Goal: Task Accomplishment & Management: Complete application form

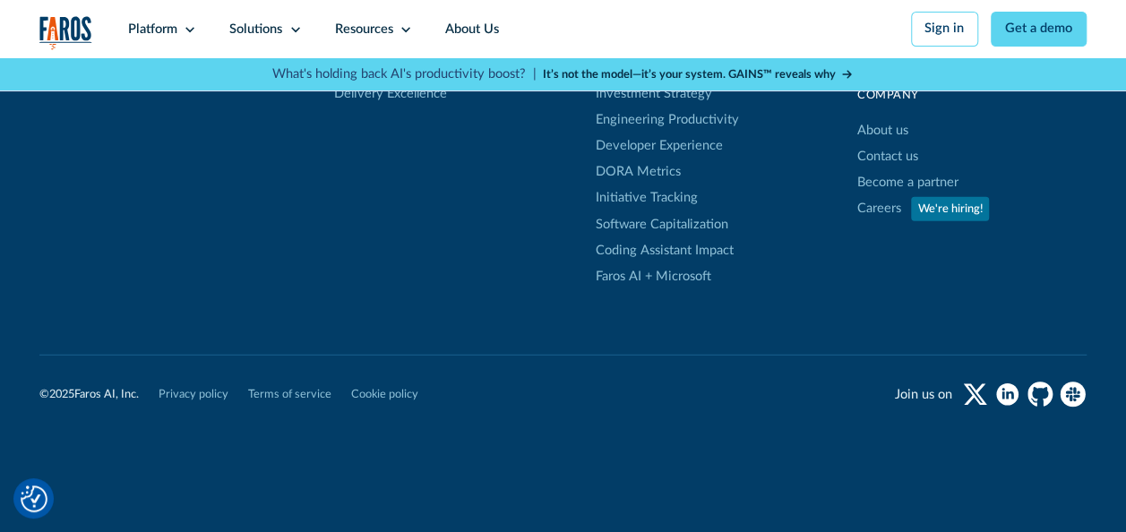
scroll to position [5724, 0]
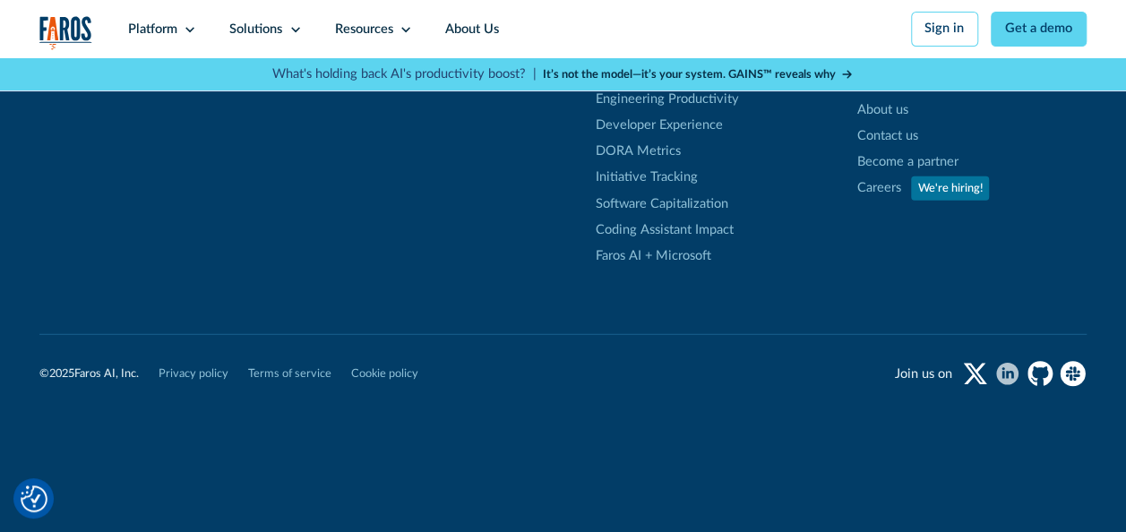
click at [1009, 371] on icon "linkedin" at bounding box center [1010, 374] width 8 height 7
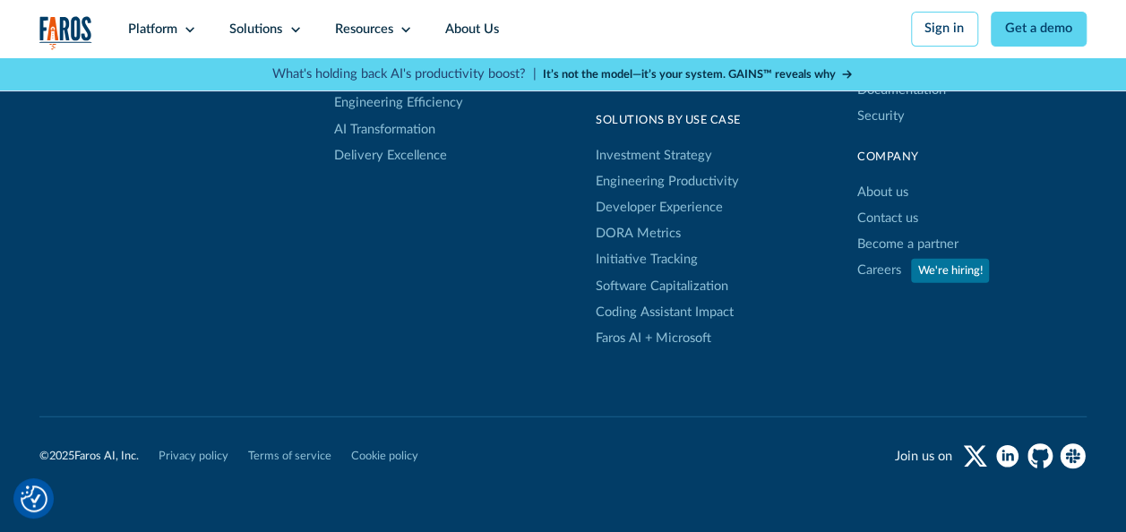
scroll to position [5635, 0]
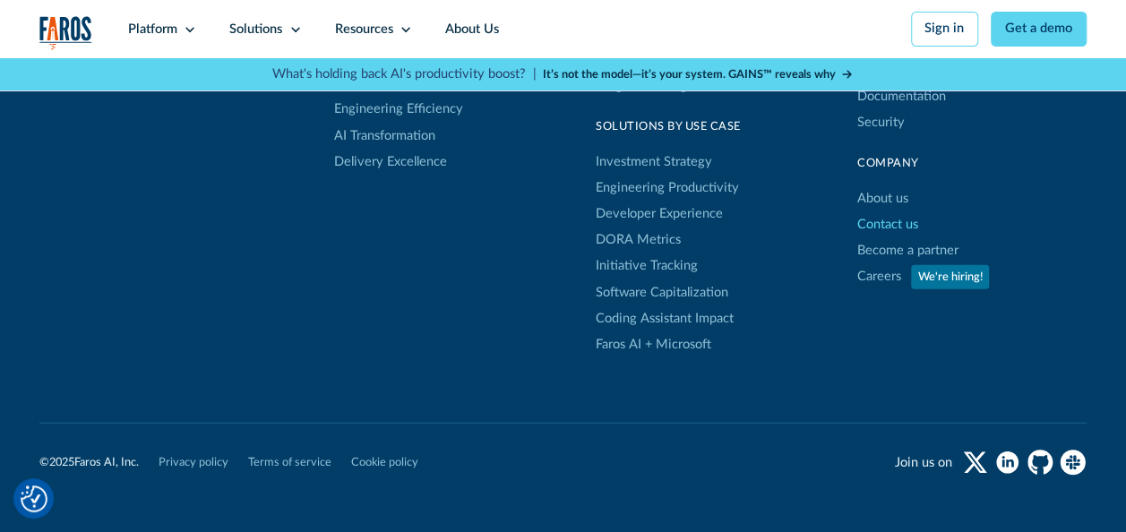
click at [874, 211] on link "Contact us" at bounding box center [887, 224] width 61 height 26
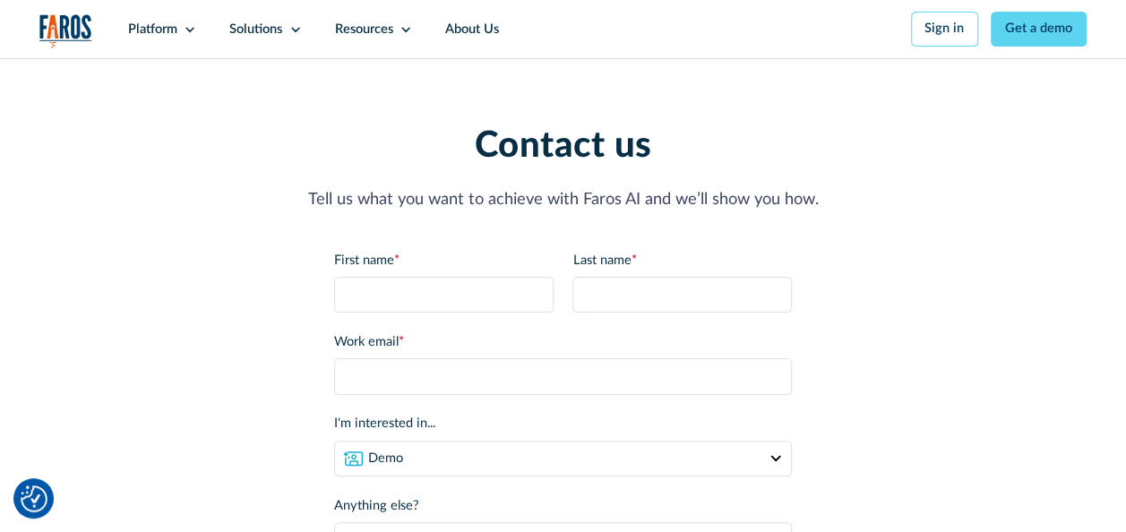
click at [415, 315] on form "First name * Last name * Work email * Please enter a valid business email addre…" at bounding box center [563, 465] width 458 height 429
click at [419, 307] on input "First name *" at bounding box center [443, 295] width 219 height 36
type input "Aman"
type input "Jethawa"
type input "alliance@trans-venture.in"
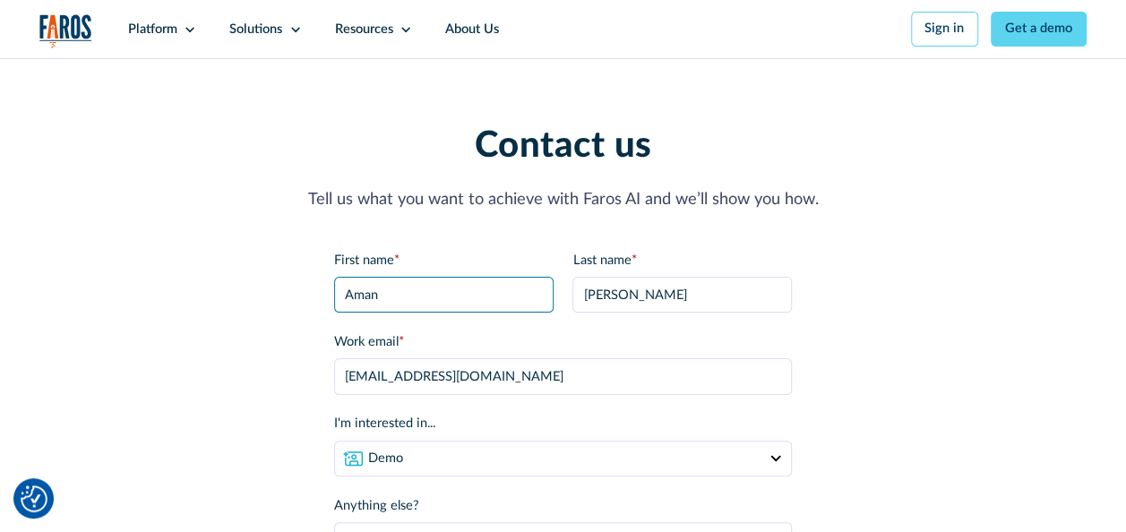
scroll to position [183, 0]
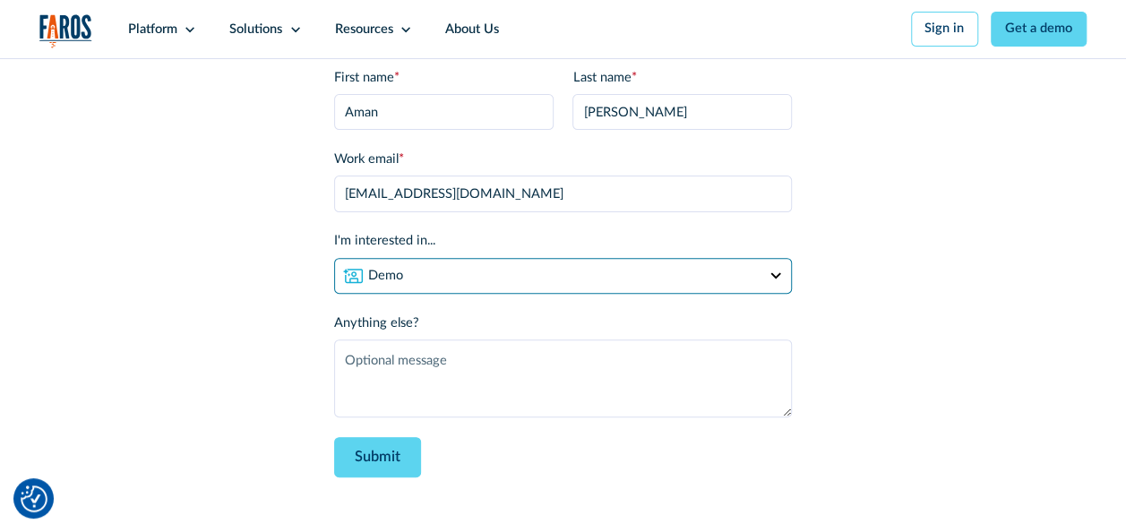
click at [497, 282] on select "Demo Partnership Support Other" at bounding box center [563, 276] width 458 height 36
select select "partnership"
click at [334, 261] on select "Demo Partnership Support Other" at bounding box center [563, 276] width 458 height 36
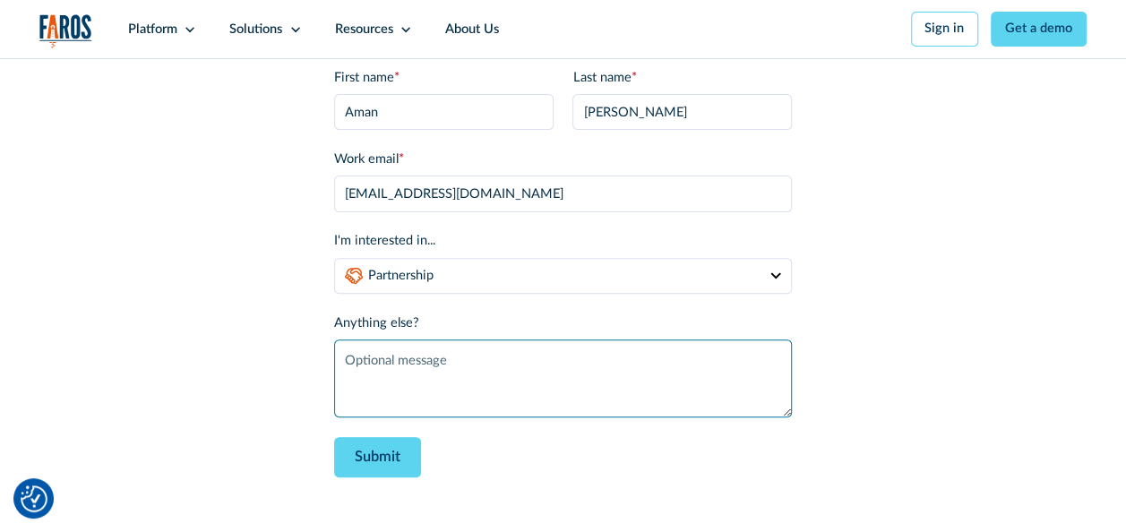
click at [446, 367] on textarea "Anything else?" at bounding box center [563, 378] width 458 height 79
paste textarea "Hi , I’m reaching out from Trans-Venture, a Mumbai-based M&A advisory firm focu…"
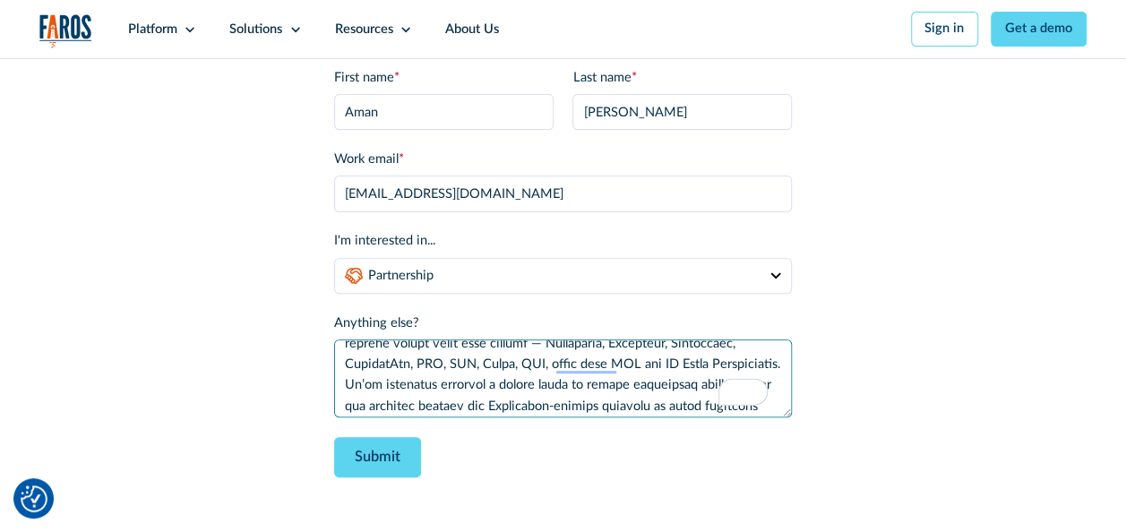
scroll to position [0, 0]
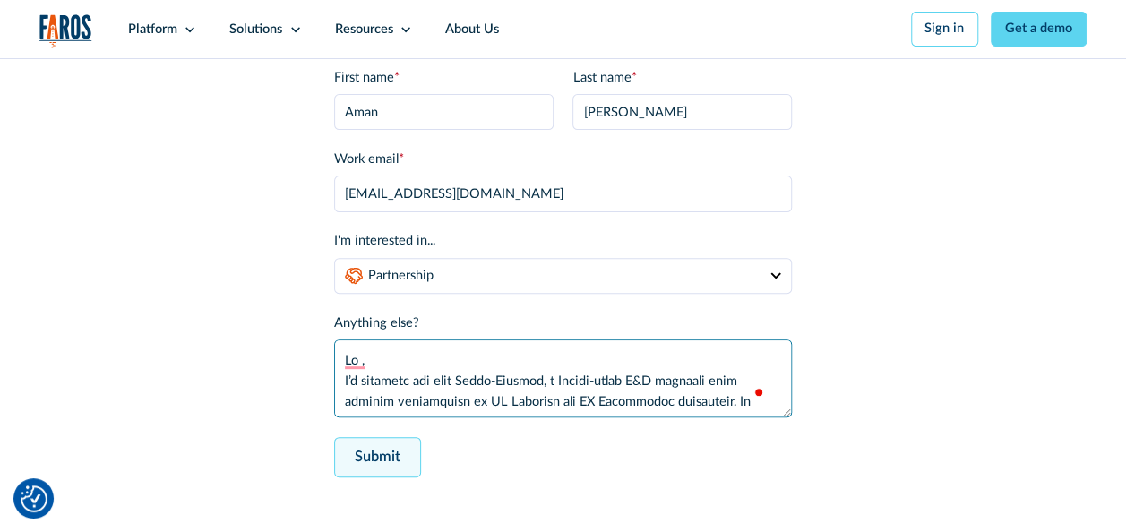
type textarea "Hi , I’m reaching out from Trans-Venture, a Mumbai-based M&A advisory firm focu…"
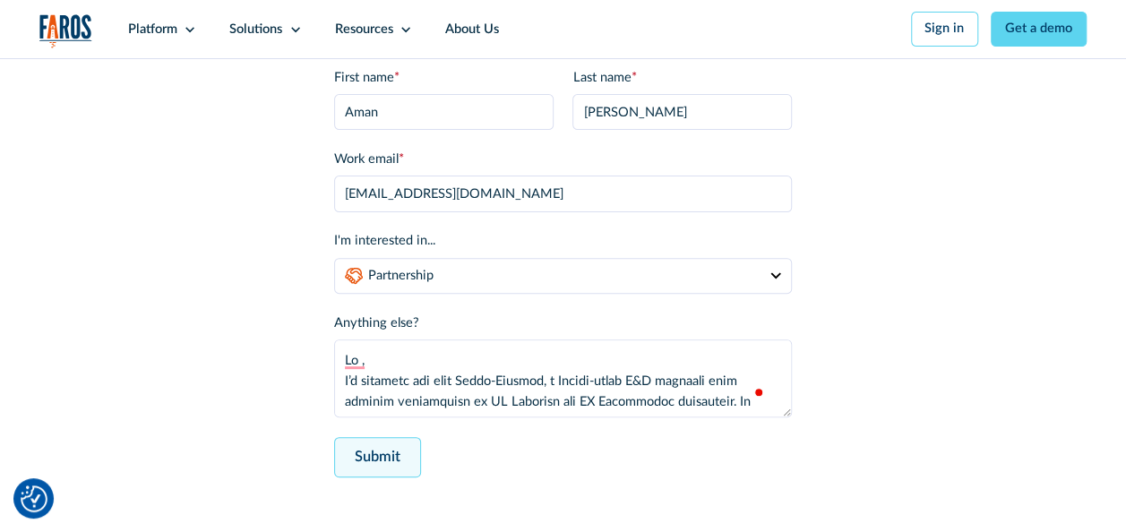
click at [368, 459] on input "Submit" at bounding box center [377, 457] width 87 height 40
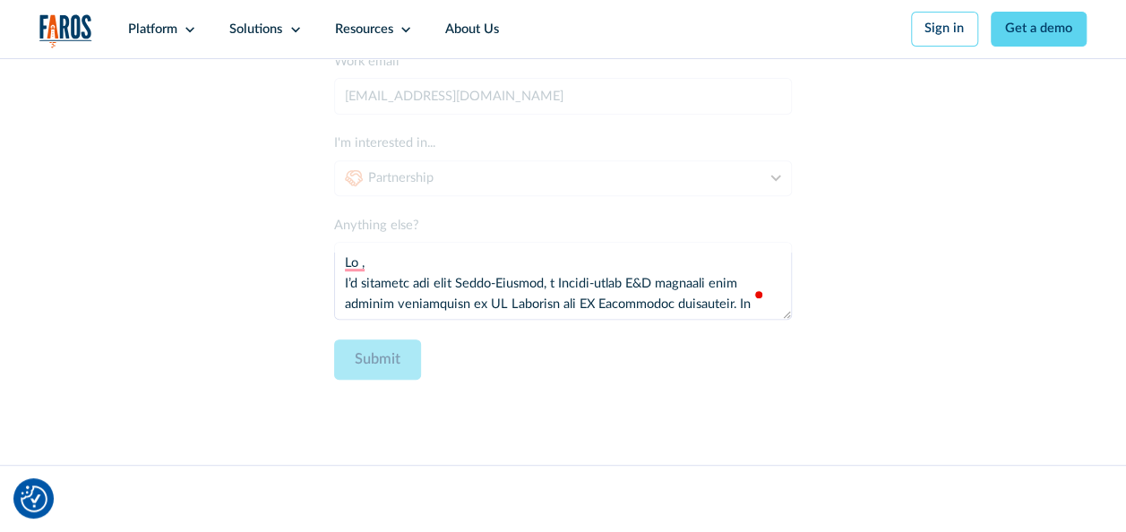
scroll to position [304, 0]
